Goal: Navigation & Orientation: Find specific page/section

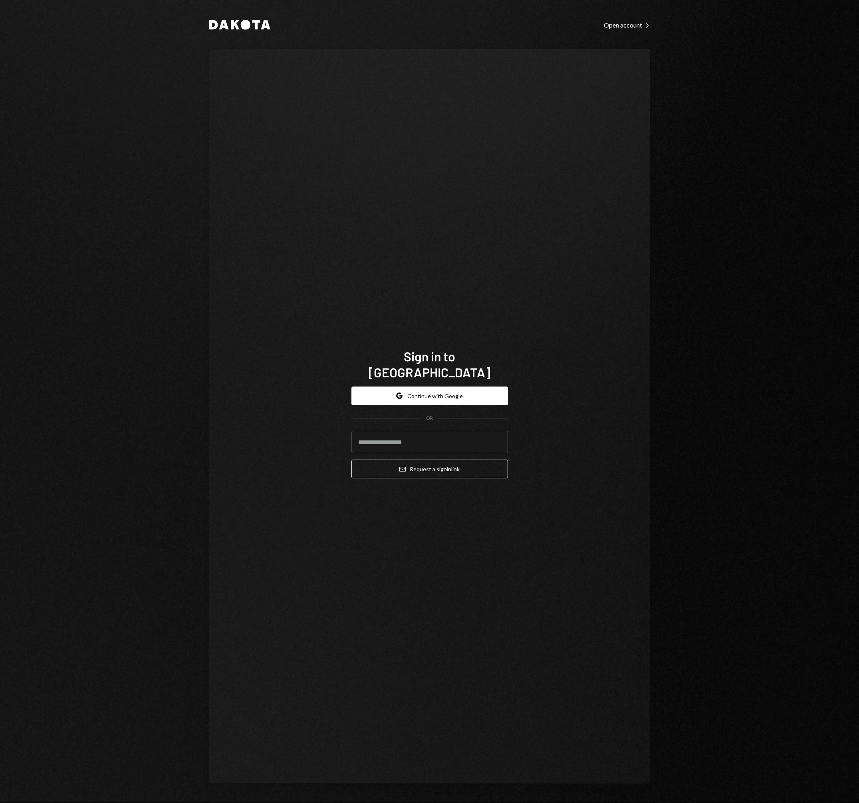
type input "**********"
click at [427, 462] on button "Email Request a sign in link" at bounding box center [429, 469] width 157 height 19
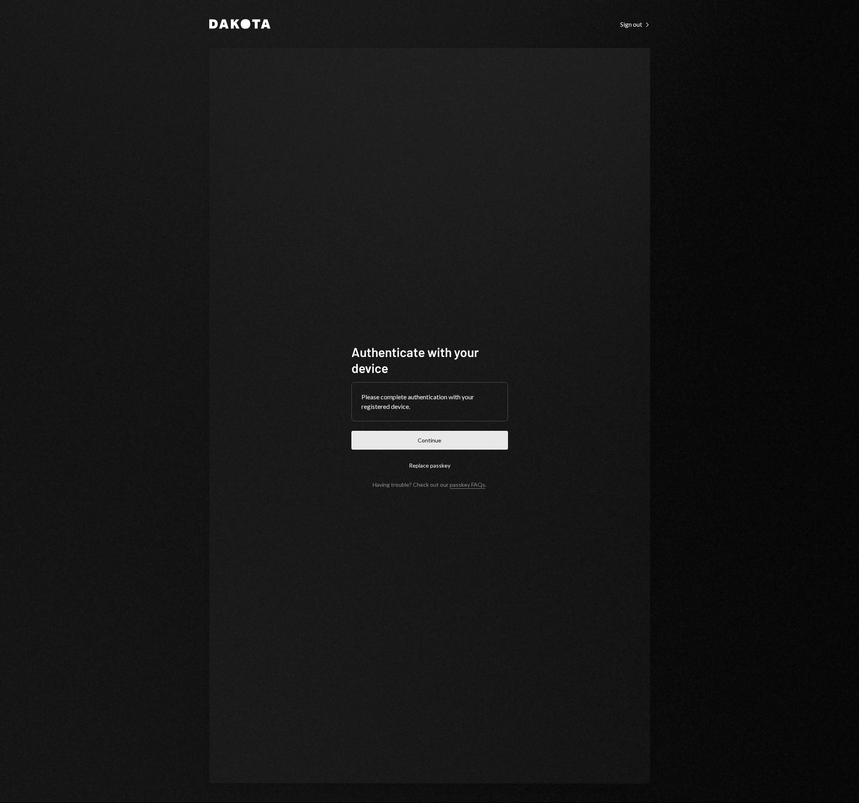
click at [432, 448] on button "Continue" at bounding box center [429, 440] width 157 height 19
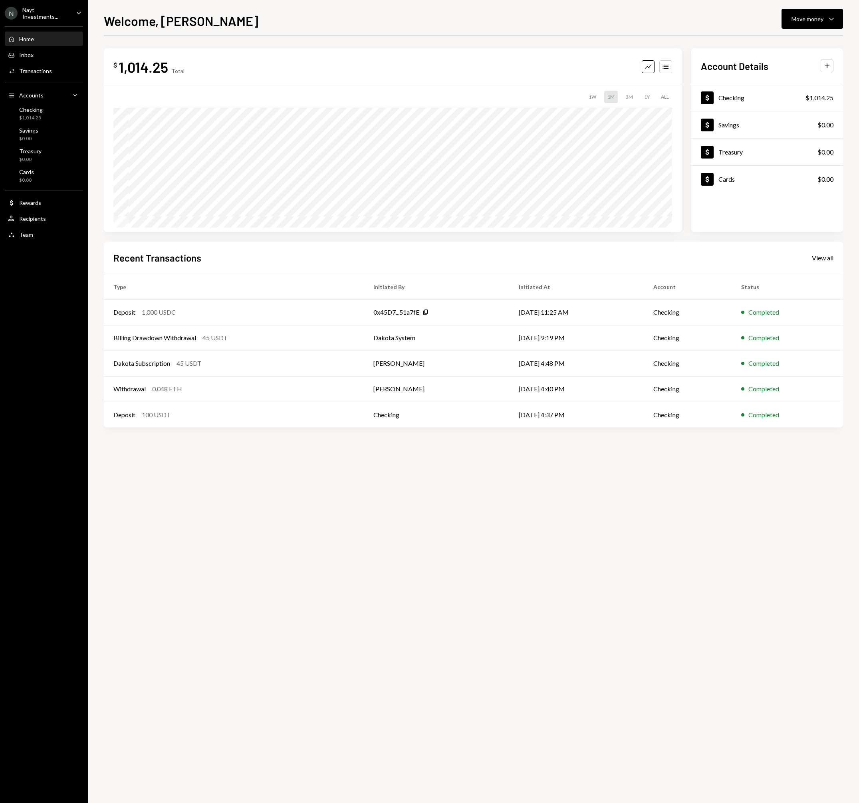
click at [67, 12] on div "Nayt Investments..." at bounding box center [45, 13] width 47 height 14
click at [30, 33] on div "Settings" at bounding box center [55, 33] width 85 height 7
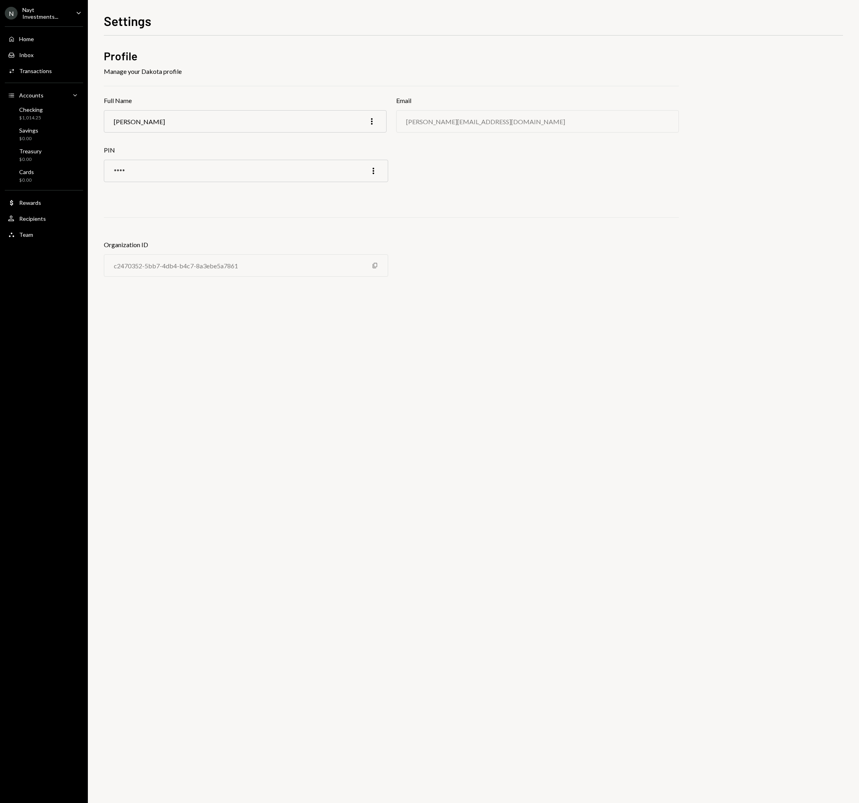
click at [62, 13] on div "Nayt Investments..." at bounding box center [45, 13] width 47 height 14
click at [39, 70] on div "Billing" at bounding box center [55, 66] width 85 height 14
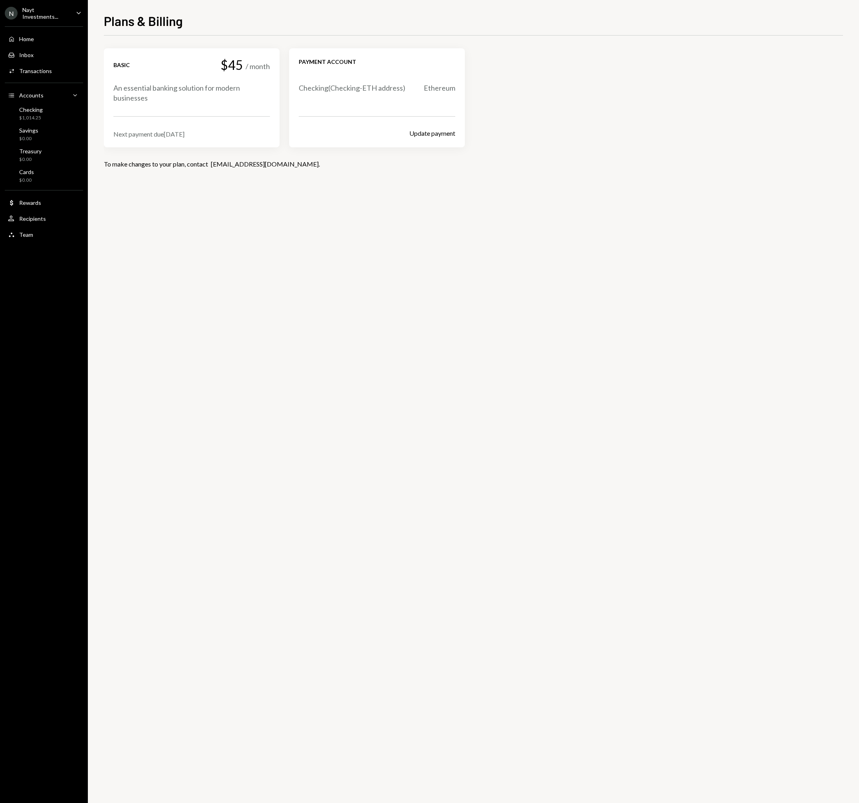
click at [54, 14] on div "Nayt Investments..." at bounding box center [45, 13] width 47 height 14
click at [38, 82] on div "Documents" at bounding box center [55, 81] width 85 height 7
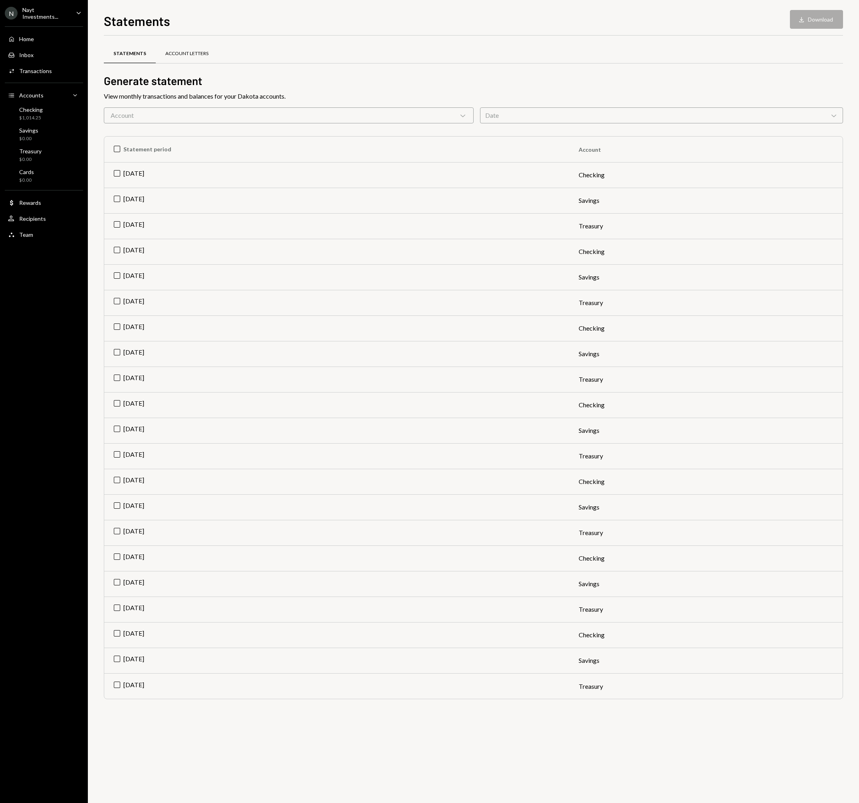
click at [206, 53] on div "Account Letters" at bounding box center [187, 53] width 62 height 19
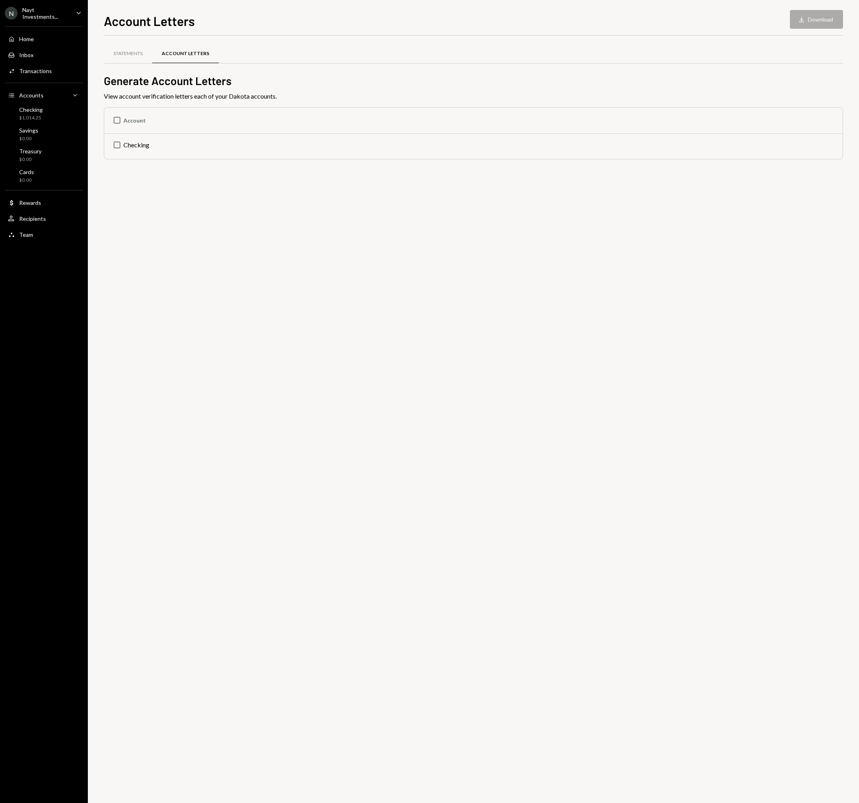
click at [46, 16] on div "Nayt Investments..." at bounding box center [45, 13] width 47 height 14
click at [317, 19] on div "Account Letters Download Download" at bounding box center [473, 20] width 739 height 18
click at [35, 234] on div "Team Team" at bounding box center [44, 234] width 72 height 7
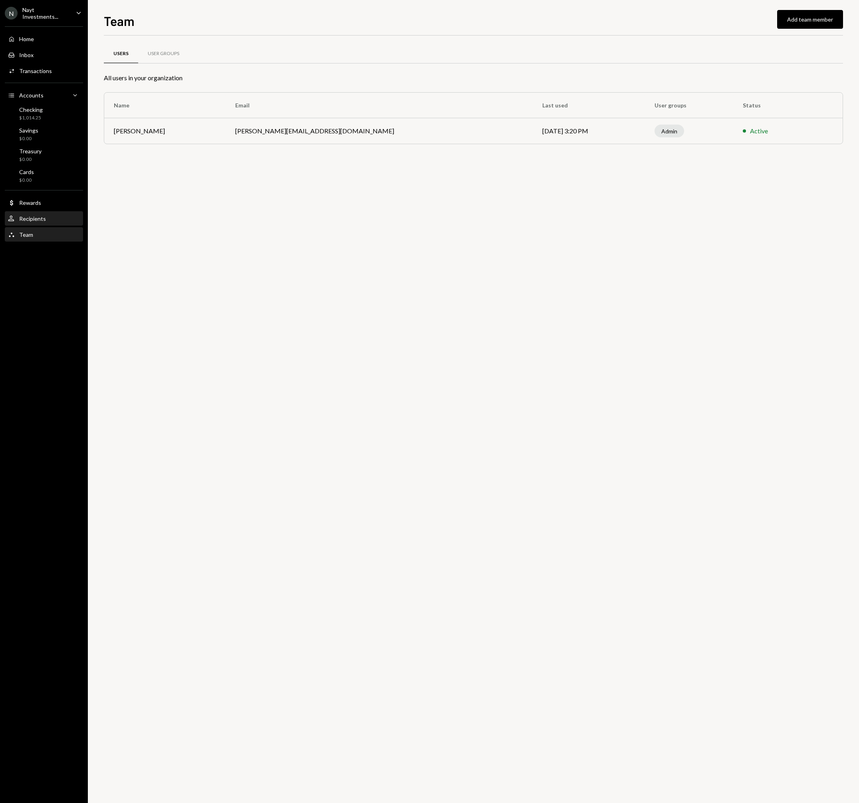
click at [35, 220] on div "Recipients" at bounding box center [32, 218] width 27 height 7
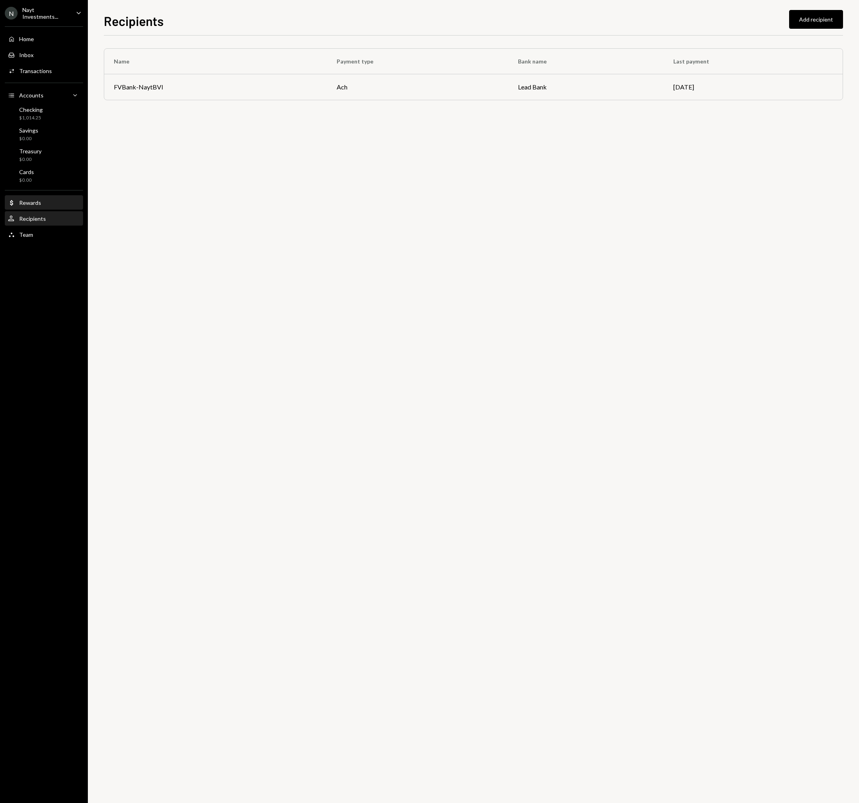
click at [36, 204] on div "Rewards" at bounding box center [30, 202] width 22 height 7
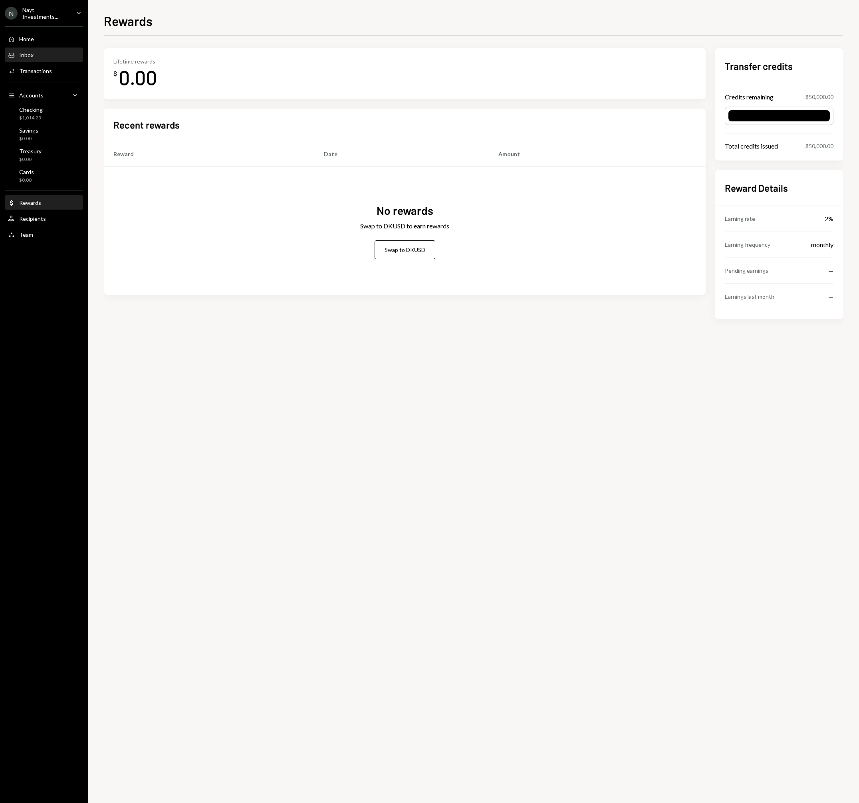
click at [40, 59] on div "Inbox Inbox" at bounding box center [44, 55] width 72 height 14
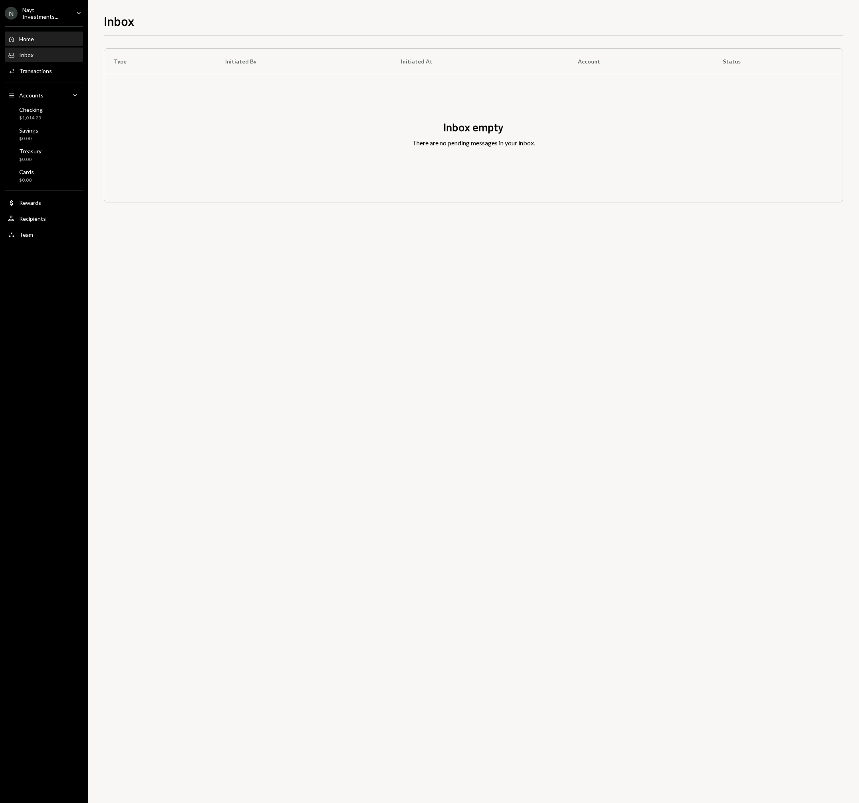
click at [42, 42] on div "Home Home" at bounding box center [44, 39] width 72 height 14
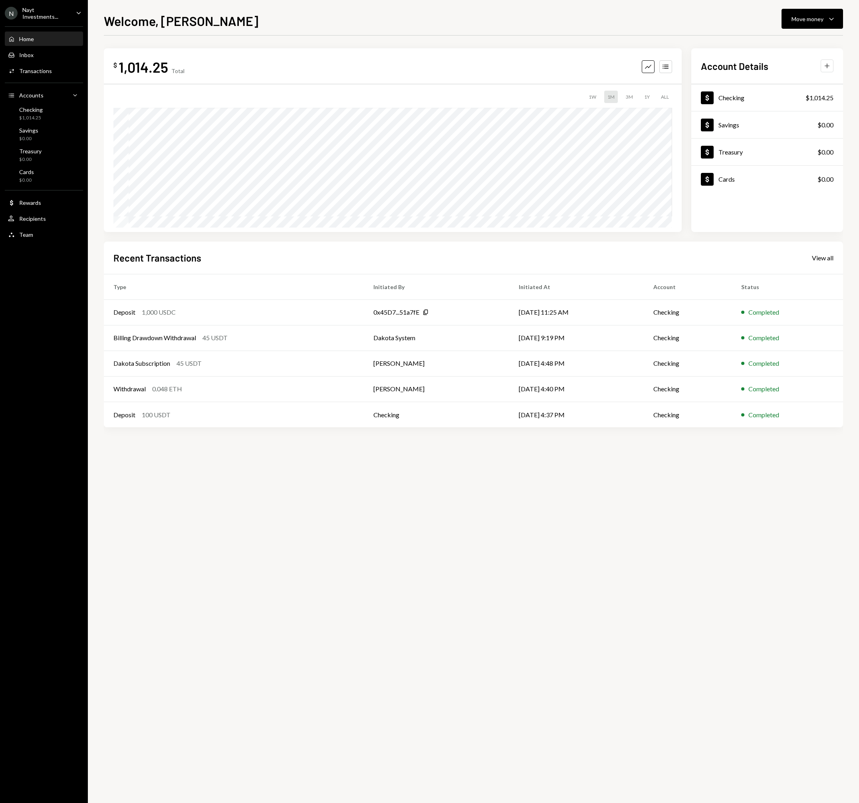
click at [825, 65] on icon "Plus" at bounding box center [827, 66] width 8 height 8
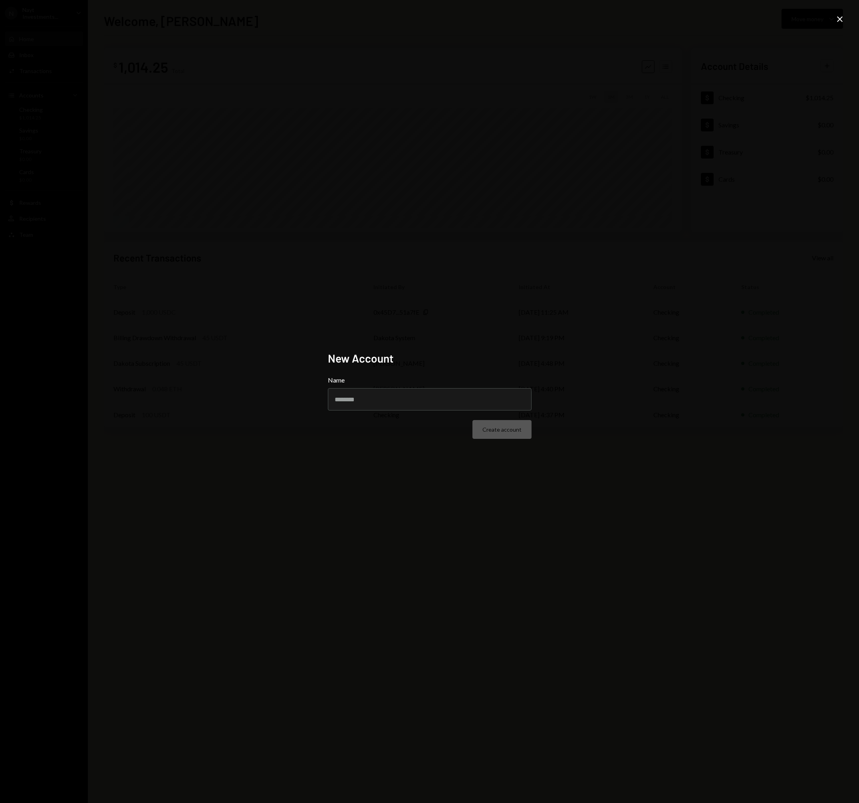
click at [476, 354] on h2 "New Account" at bounding box center [430, 359] width 204 height 16
click at [843, 21] on icon "Close" at bounding box center [840, 19] width 10 height 10
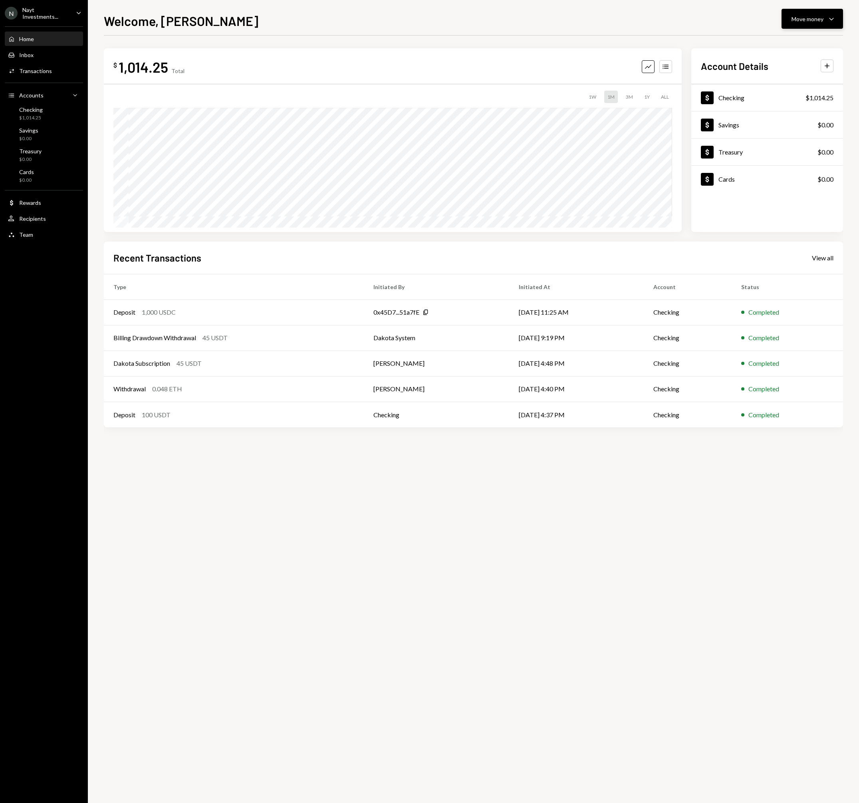
click at [836, 22] on icon "Caret Down" at bounding box center [832, 19] width 10 height 10
click at [831, 18] on icon "Caret Down" at bounding box center [832, 19] width 10 height 10
click at [48, 19] on div "N Nayt Investments..." at bounding box center [37, 13] width 65 height 14
click at [38, 34] on div "Settings" at bounding box center [55, 33] width 85 height 7
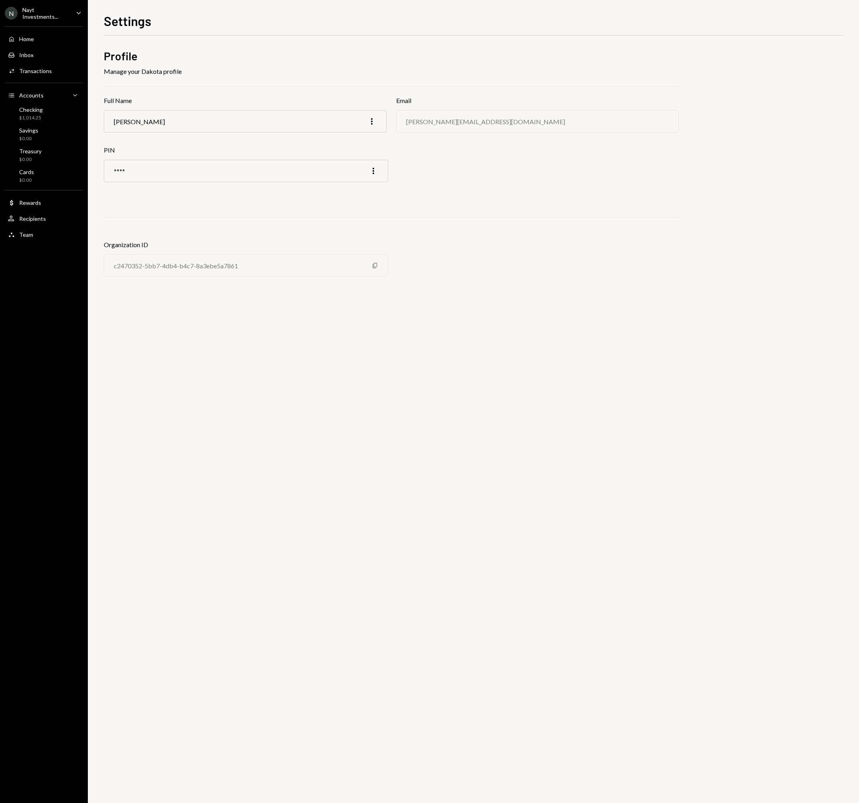
click at [11, 13] on div "N" at bounding box center [11, 13] width 13 height 13
click at [22, 32] on div "Settings" at bounding box center [55, 33] width 85 height 7
click at [186, 210] on div "Profile Manage your Dakota profile Full Name [PERSON_NAME] More Email [PERSON_N…" at bounding box center [391, 169] width 575 height 242
click at [58, 10] on div "Nayt Investments..." at bounding box center [45, 13] width 47 height 14
click at [39, 52] on div "Security" at bounding box center [55, 49] width 85 height 7
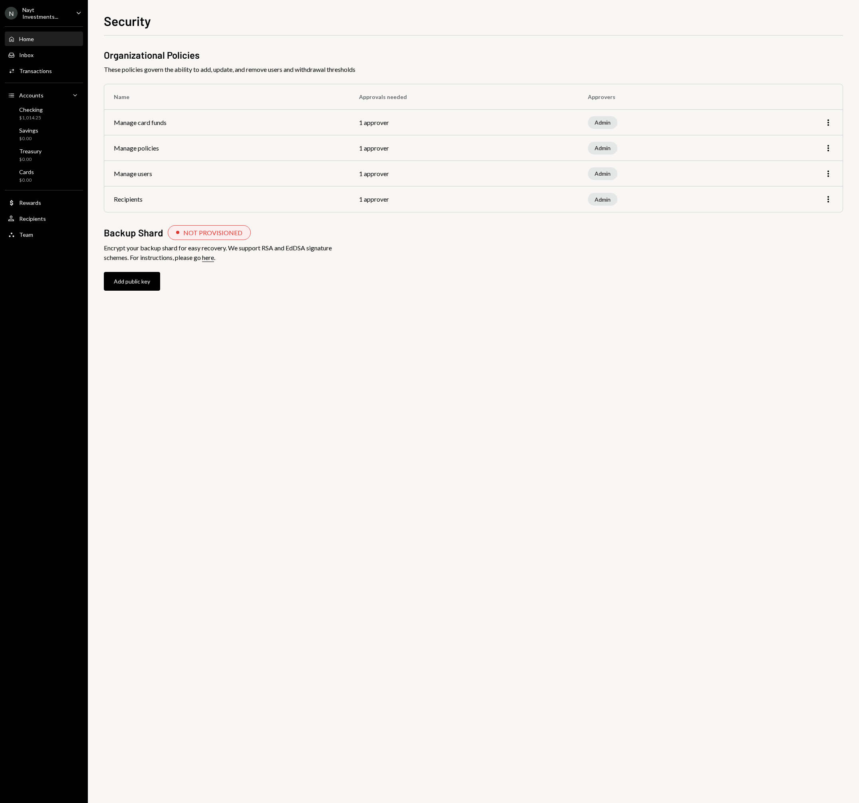
click at [46, 39] on div "Home Home" at bounding box center [44, 39] width 72 height 7
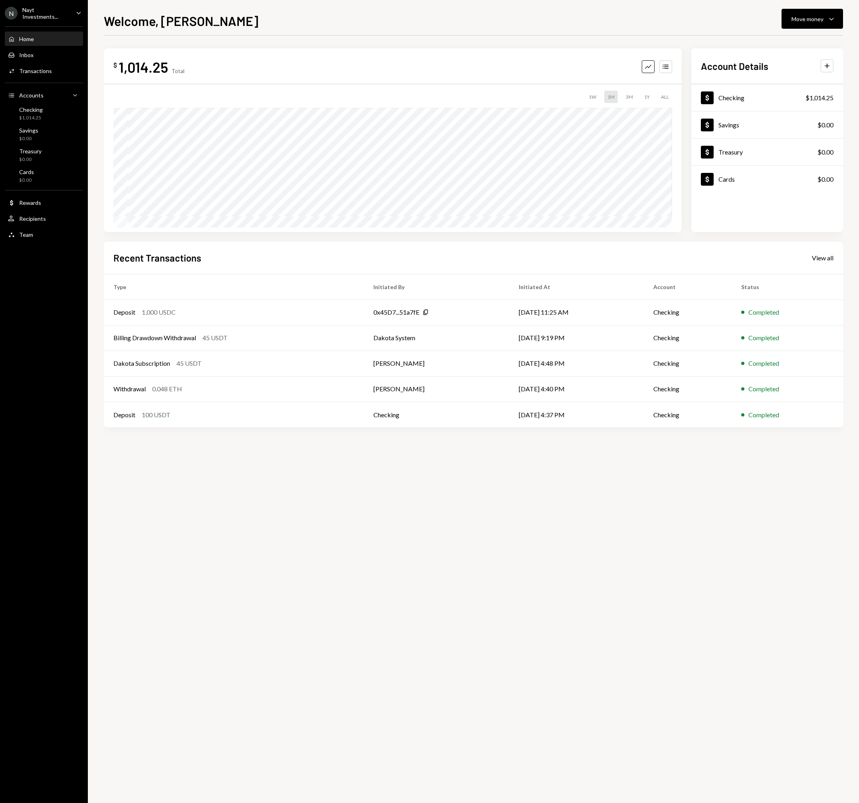
click at [46, 39] on div "Home Home" at bounding box center [44, 39] width 72 height 7
click at [61, 15] on div "Nayt Investments..." at bounding box center [45, 13] width 47 height 14
click at [41, 83] on div "Documents" at bounding box center [55, 81] width 85 height 7
